Goal: Information Seeking & Learning: Learn about a topic

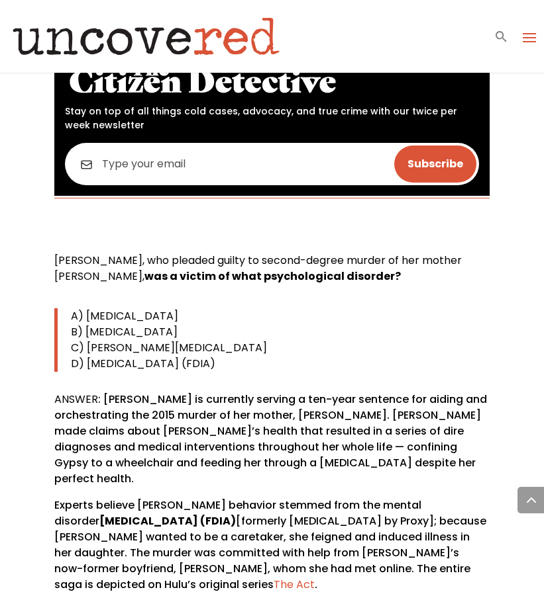
scroll to position [763, 0]
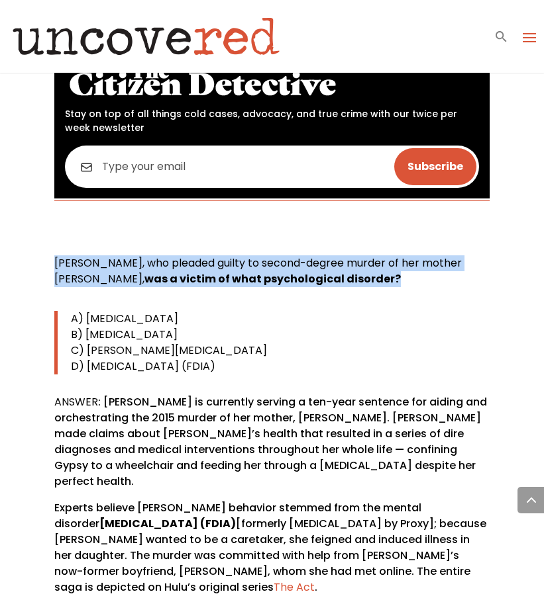
drag, startPoint x: 56, startPoint y: 276, endPoint x: 477, endPoint y: 298, distance: 421.6
click at [477, 298] on p "[PERSON_NAME], who pleaded guilty to second-degree murder of her mother [PERSON…" at bounding box center [271, 277] width 435 height 42
copy p "[PERSON_NAME], who pleaded guilty to second-degree murder of her mother [PERSON…"
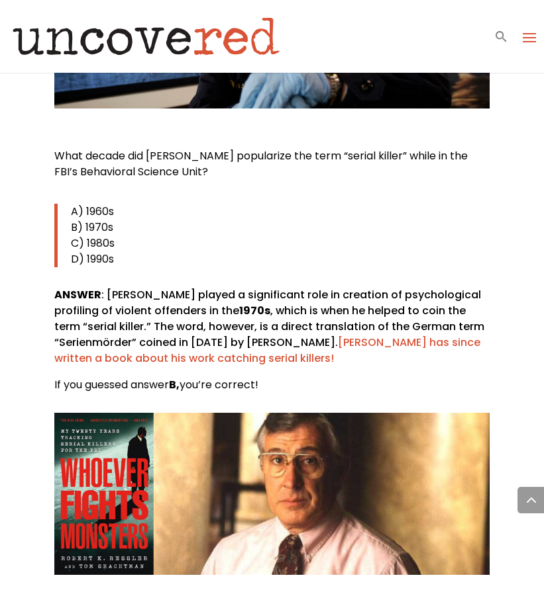
scroll to position [3053, 0]
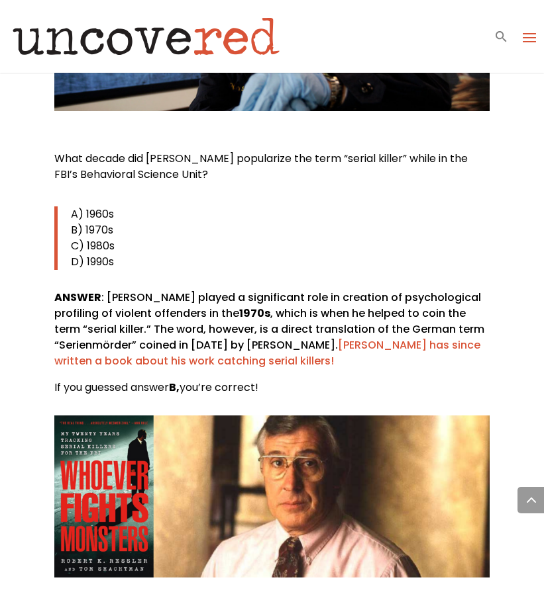
drag, startPoint x: 57, startPoint y: 110, endPoint x: 191, endPoint y: 138, distance: 136.7
click at [191, 151] on p "What decade did [PERSON_NAME] popularize the term “serial killer” while in the …" at bounding box center [271, 172] width 435 height 42
copy span "What decade did [PERSON_NAME] popularize the term “serial killer” while in the …"
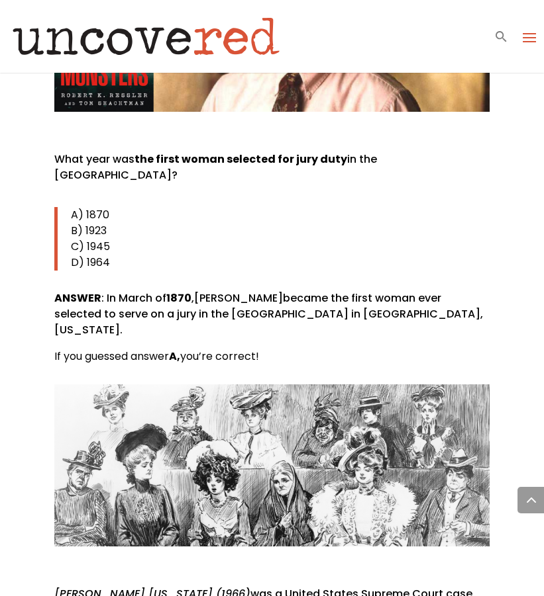
scroll to position [3509, 0]
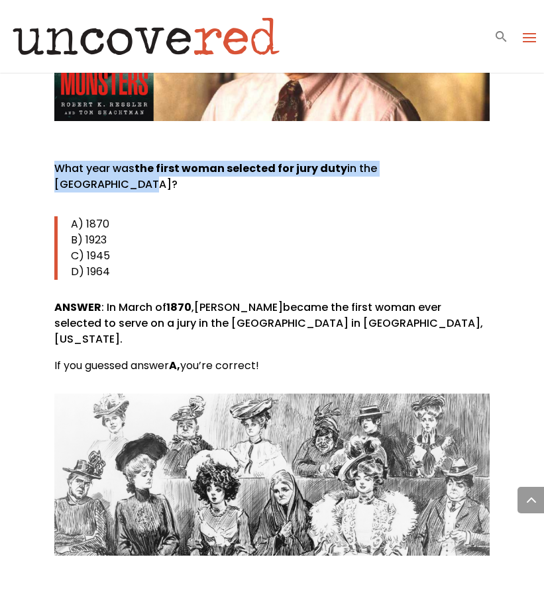
drag, startPoint x: 58, startPoint y: 119, endPoint x: 453, endPoint y: 126, distance: 395.3
click at [453, 161] on p "What year was the first woman selected for jury duty in the [GEOGRAPHIC_DATA]?" at bounding box center [271, 182] width 435 height 42
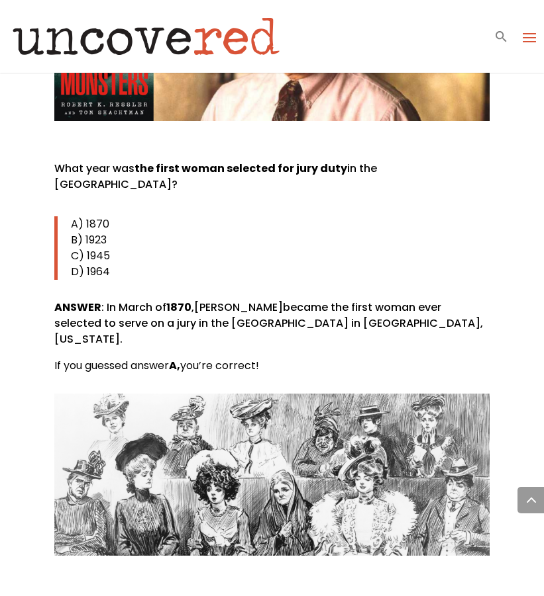
click at [369, 264] on p "D) 1964" at bounding box center [280, 272] width 418 height 16
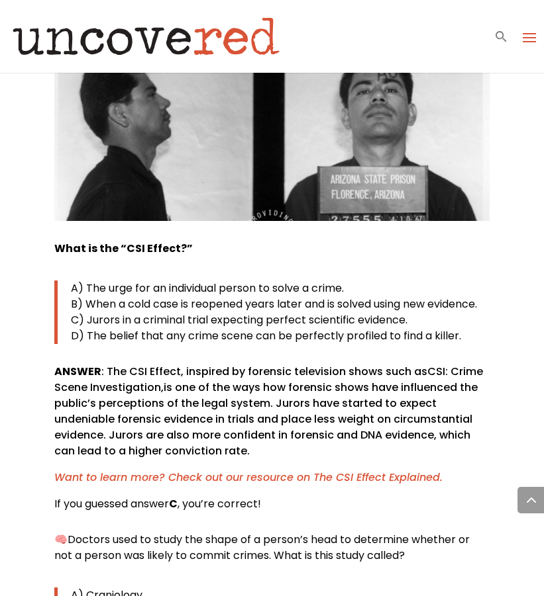
scroll to position [4373, 0]
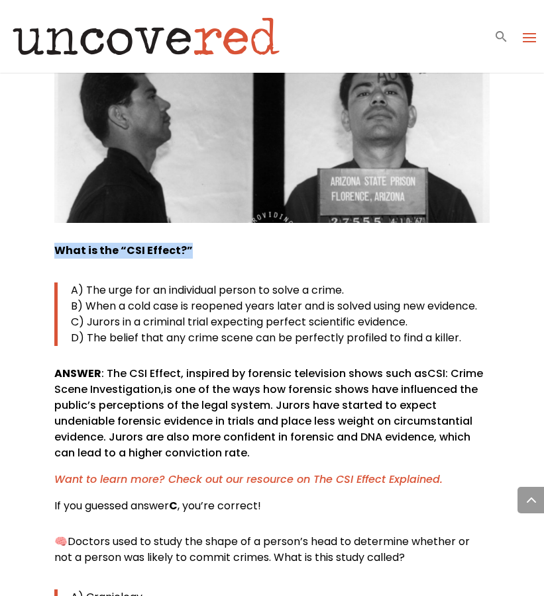
drag, startPoint x: 55, startPoint y: 168, endPoint x: 207, endPoint y: 168, distance: 152.3
click at [207, 243] on p "What is the “CSI Effect?”" at bounding box center [271, 256] width 435 height 26
copy b "What is the “CSI Effect?”"
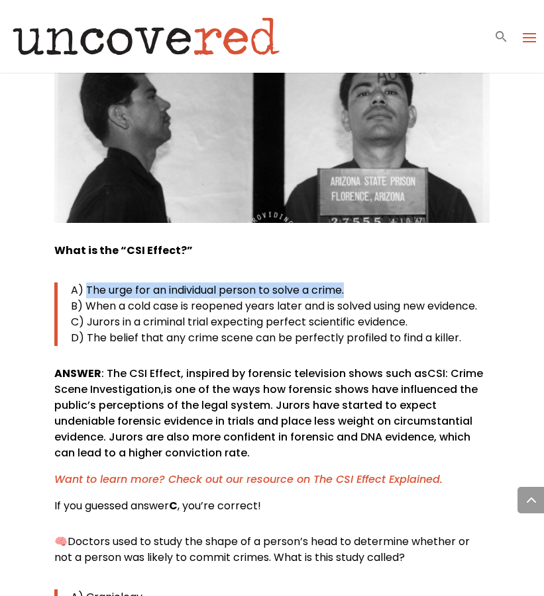
drag, startPoint x: 87, startPoint y: 209, endPoint x: 375, endPoint y: 209, distance: 288.6
click at [375, 283] on p "A) The urge for an individual person to solve a crime." at bounding box center [280, 291] width 418 height 16
copy span "The urge for an individual person to solve a crime."
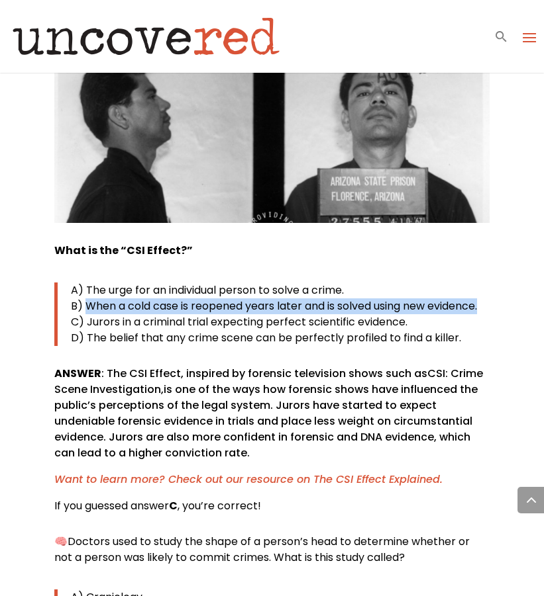
drag, startPoint x: 92, startPoint y: 226, endPoint x: 487, endPoint y: 226, distance: 394.6
click at [487, 299] on p "B) When a cold case is reopened years later and is solved using new evidence." at bounding box center [280, 307] width 418 height 16
copy span "When a cold case is reopened years later and is solved using new evidence."
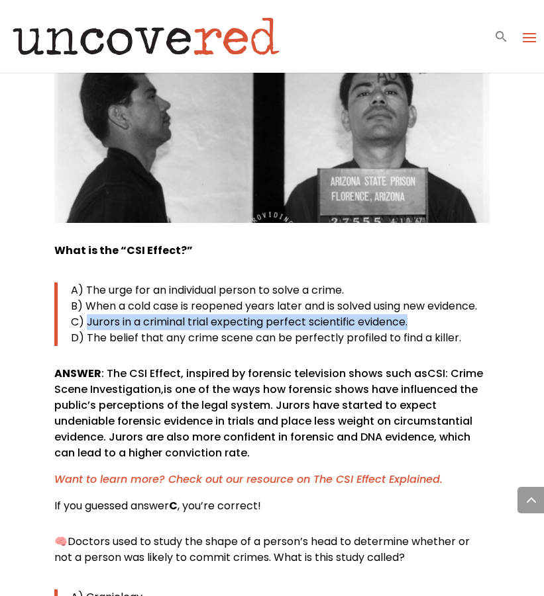
drag, startPoint x: 89, startPoint y: 239, endPoint x: 420, endPoint y: 242, distance: 331.0
click at [420, 314] on p "C) Jurors in a criminal trial expecting perfect scientific evidence." at bounding box center [280, 322] width 418 height 16
copy span "Jurors in a criminal trial expecting perfect scientific evidence."
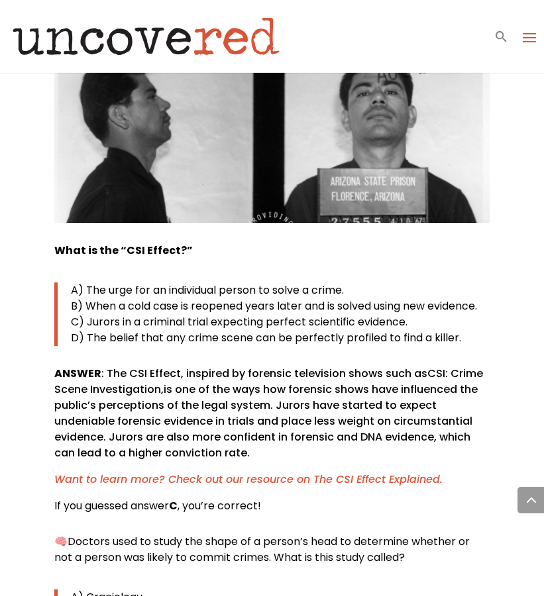
click at [99, 330] on span "D) The belief that any crime scene can be perfectly profiled to find a killer." at bounding box center [266, 337] width 390 height 15
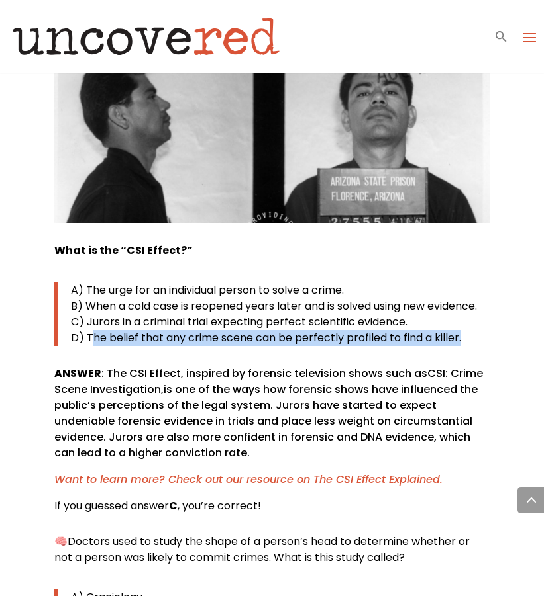
drag, startPoint x: 90, startPoint y: 259, endPoint x: 463, endPoint y: 277, distance: 373.1
click at [463, 277] on div "What is the “CSI Effect?” A) The urge for an individual person to solve a crime…" at bounding box center [271, 378] width 435 height 271
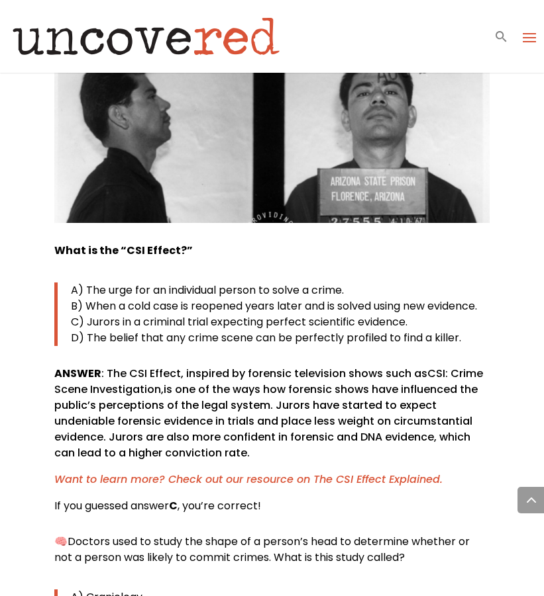
click at [322, 283] on div "What is the “CSI Effect?” A) The urge for an individual person to solve a crime…" at bounding box center [271, 378] width 435 height 271
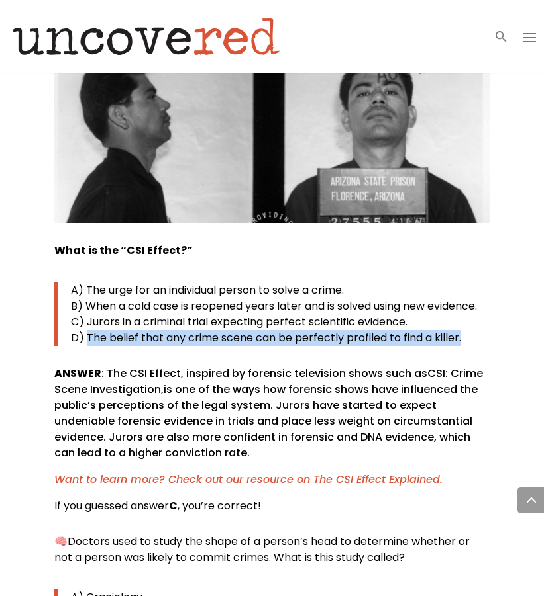
drag, startPoint x: 86, startPoint y: 258, endPoint x: 515, endPoint y: 267, distance: 429.1
copy span "The belief that any crime scene can be perfectly profiled to find a killer."
click at [247, 366] on p "ANSWER : The CSI Effect, inspired by forensic television shows such as CSI: Cri…" at bounding box center [271, 419] width 435 height 106
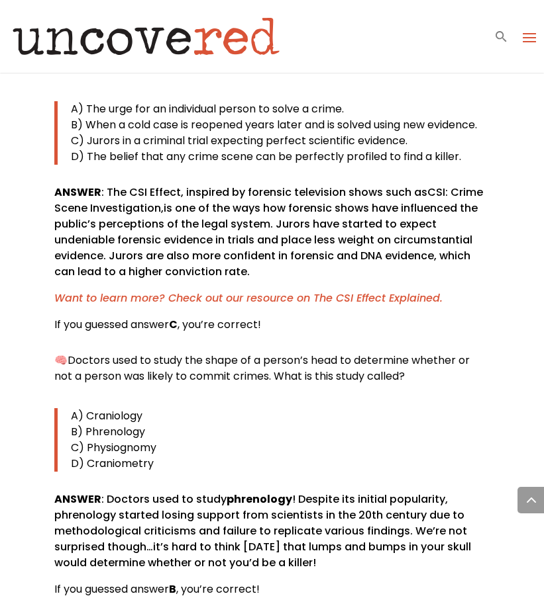
scroll to position [4573, 0]
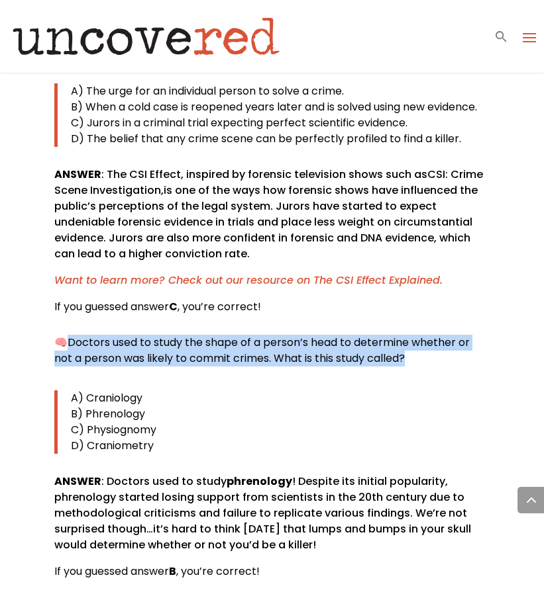
drag, startPoint x: 67, startPoint y: 262, endPoint x: 551, endPoint y: 293, distance: 485.6
copy span "Doctors used to study the shape of a person’s head to determine whether or not …"
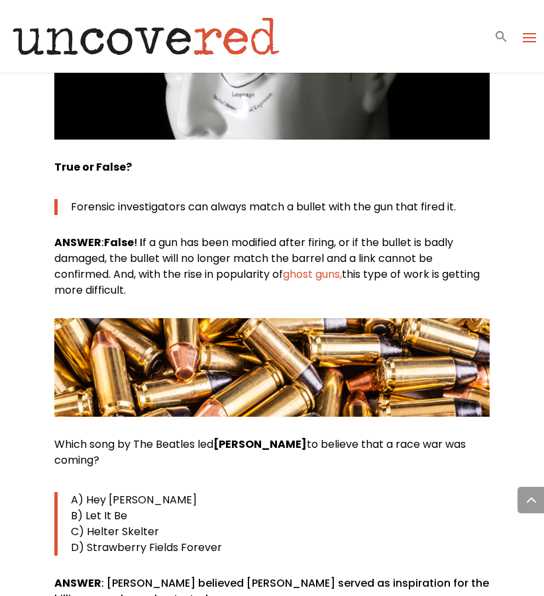
scroll to position [5191, 0]
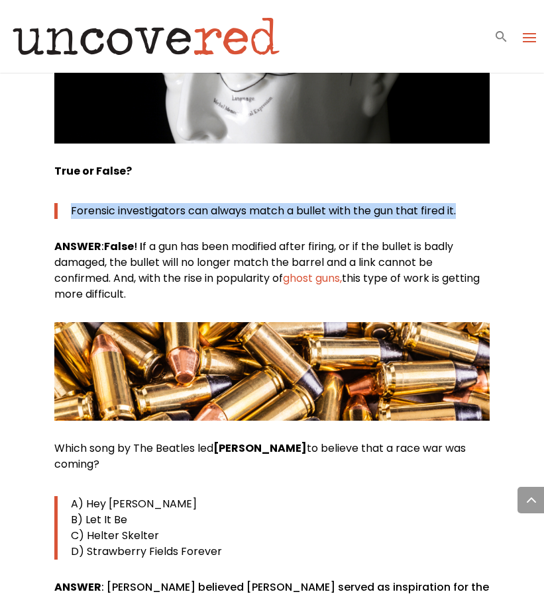
drag, startPoint x: 71, startPoint y: 130, endPoint x: 506, endPoint y: 140, distance: 435.1
copy span "Forensic investigators can always match a bullet with the gun that fired it."
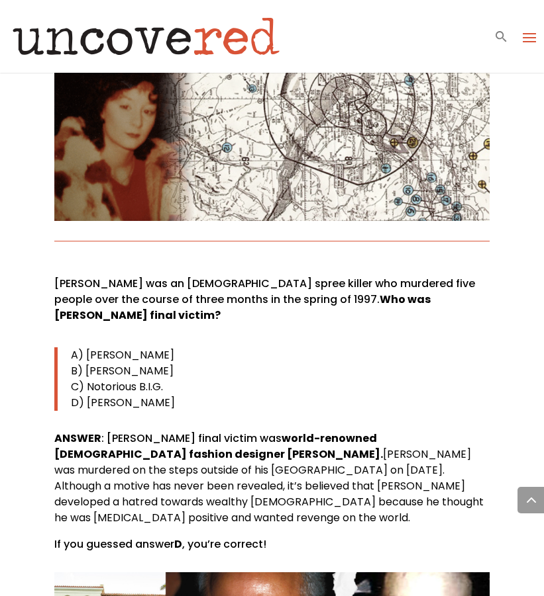
scroll to position [7333, 0]
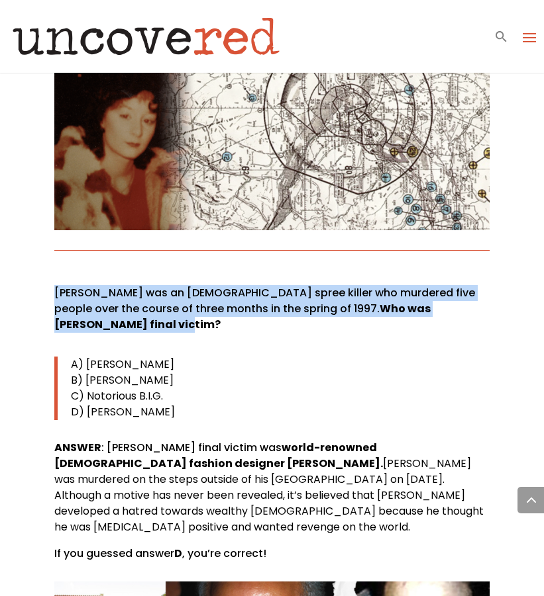
drag, startPoint x: 54, startPoint y: 181, endPoint x: 144, endPoint y: 216, distance: 96.6
click at [144, 285] on p "[PERSON_NAME] was an [DEMOGRAPHIC_DATA] spree killer who murdered five people o…" at bounding box center [271, 314] width 435 height 58
copy p "[PERSON_NAME] was an [DEMOGRAPHIC_DATA] spree killer who murdered five people o…"
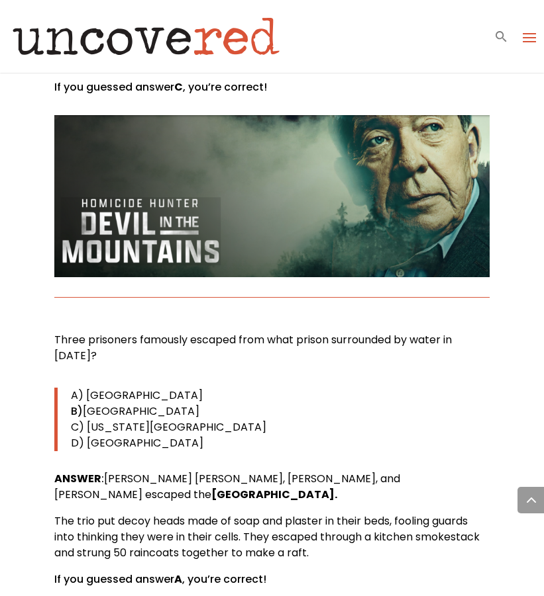
scroll to position [8543, 0]
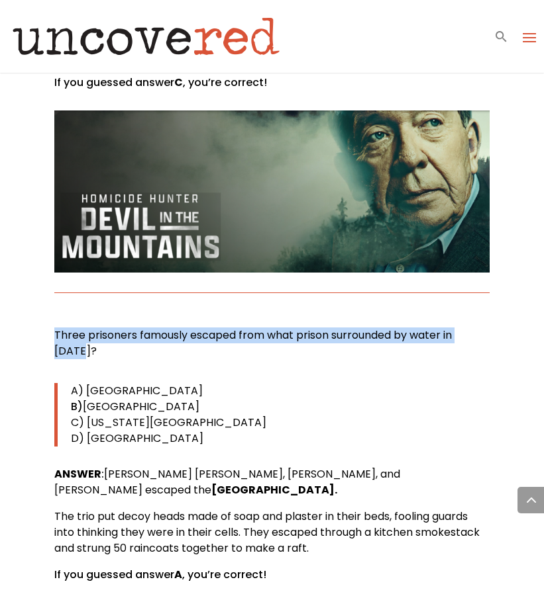
drag, startPoint x: 52, startPoint y: 208, endPoint x: 563, endPoint y: 216, distance: 511.2
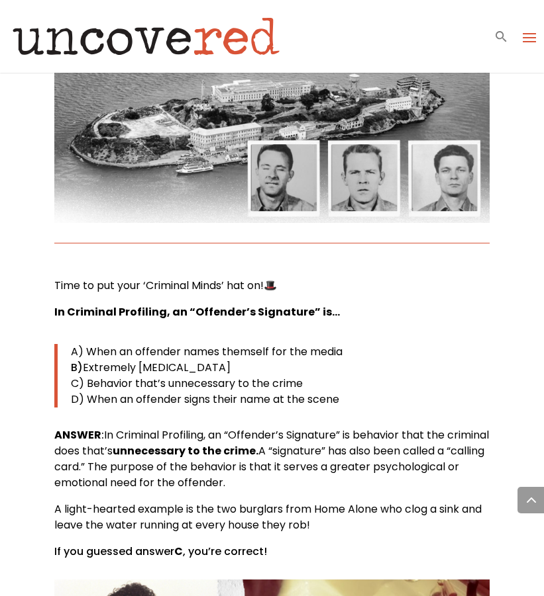
scroll to position [9078, 0]
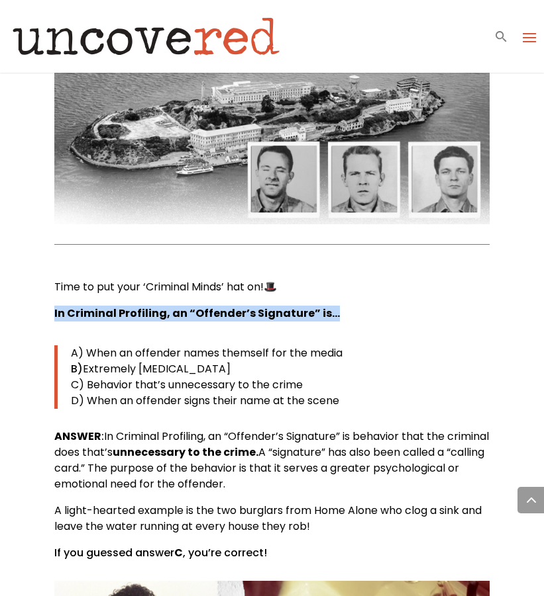
drag, startPoint x: 54, startPoint y: 169, endPoint x: 326, endPoint y: 172, distance: 272.1
click at [326, 306] on b "In Criminal Profiling, an “Offender’s Signature” is…" at bounding box center [196, 313] width 285 height 15
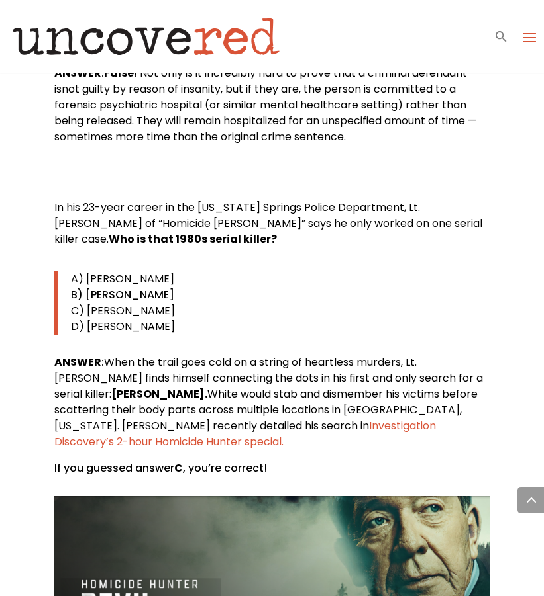
scroll to position [7967, 0]
